Goal: Navigation & Orientation: Understand site structure

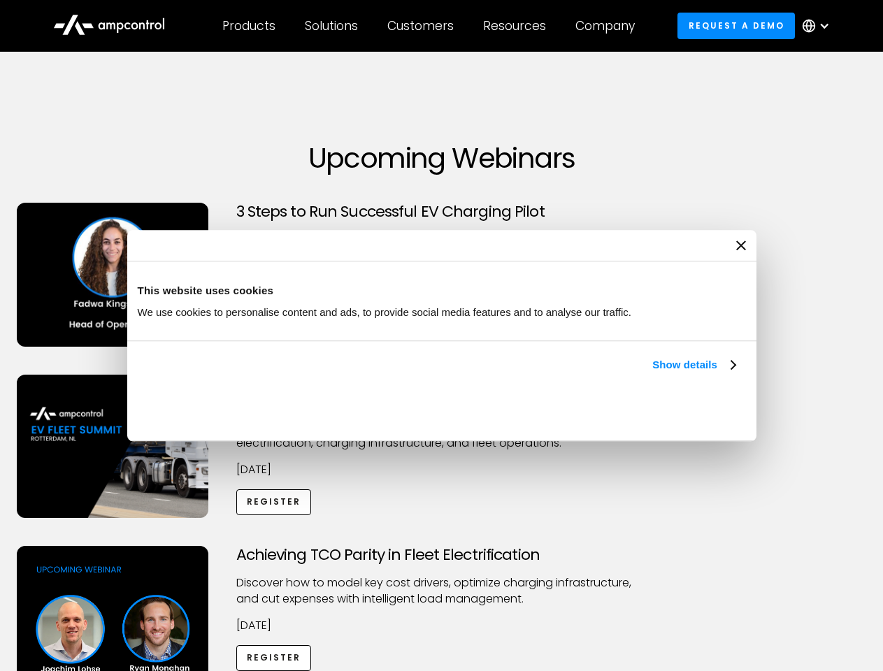
click at [652, 373] on link "Show details" at bounding box center [693, 365] width 82 height 17
click at [0, 0] on div "Necessary cookies help make a website usable by enabling basic functions like p…" at bounding box center [0, 0] width 0 height 0
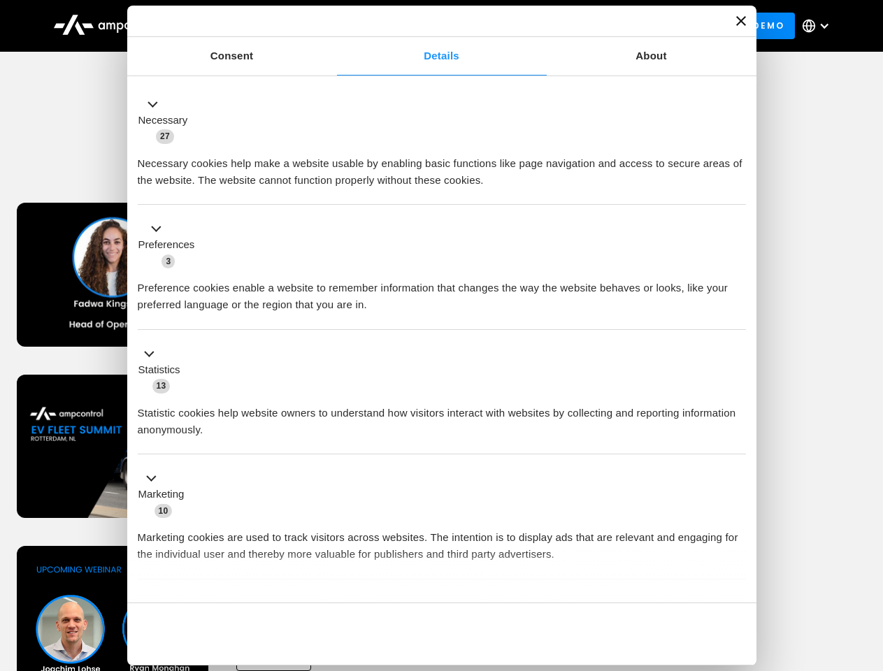
click at [868, 564] on div "Achieving TCO Parity in Fleet Electrification Discover how to model key cost dr…" at bounding box center [442, 656] width 878 height 220
click at [430, 26] on div "Customers" at bounding box center [420, 25] width 66 height 15
click at [248, 26] on div "Products" at bounding box center [248, 25] width 53 height 15
click at [332, 26] on div "Solutions" at bounding box center [331, 25] width 53 height 15
click at [423, 26] on div "Customers" at bounding box center [420, 25] width 66 height 15
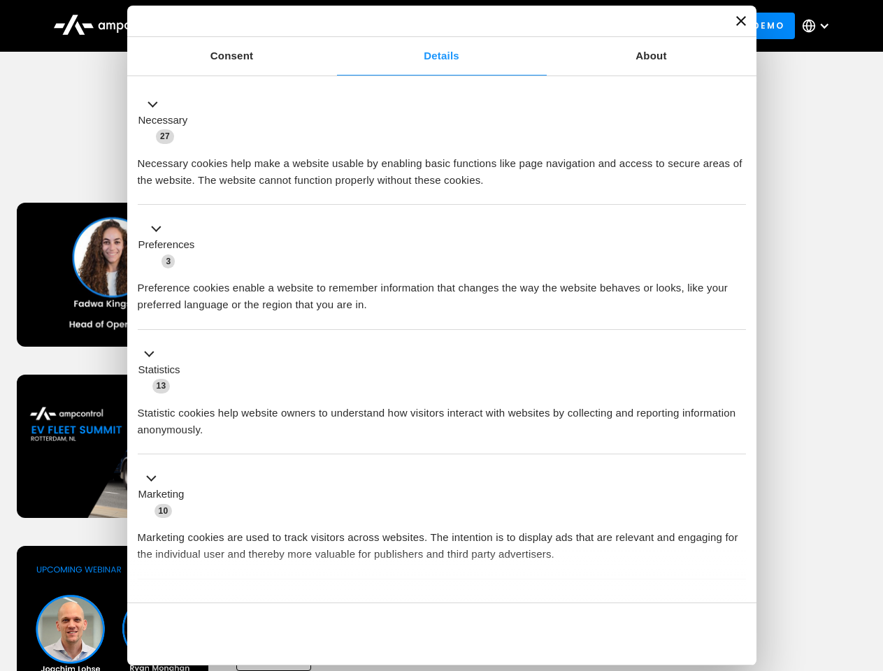
click at [517, 26] on div "Resources" at bounding box center [514, 25] width 63 height 15
click at [610, 26] on div "Company" at bounding box center [604, 25] width 59 height 15
click at [819, 26] on div at bounding box center [824, 25] width 11 height 11
